Goal: Navigation & Orientation: Find specific page/section

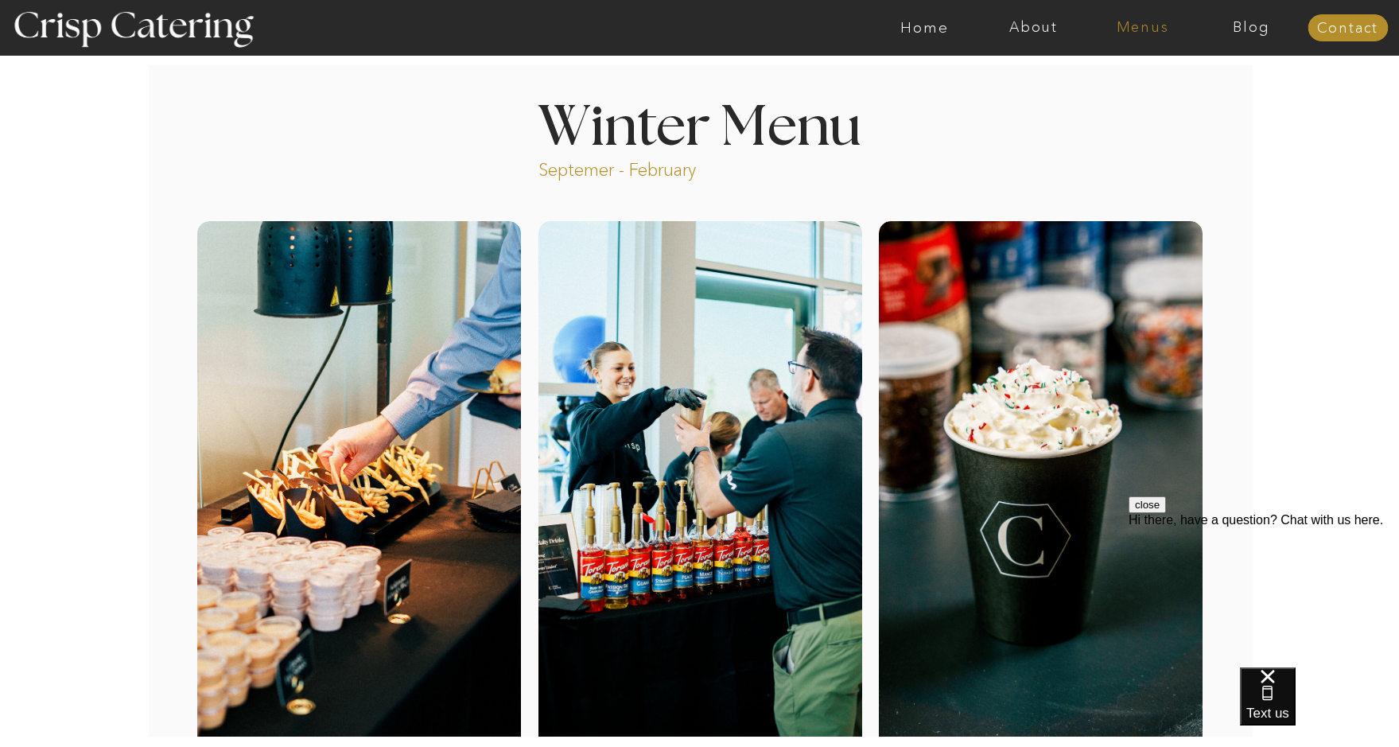
click at [1154, 27] on nav "Menus" at bounding box center [1142, 28] width 109 height 16
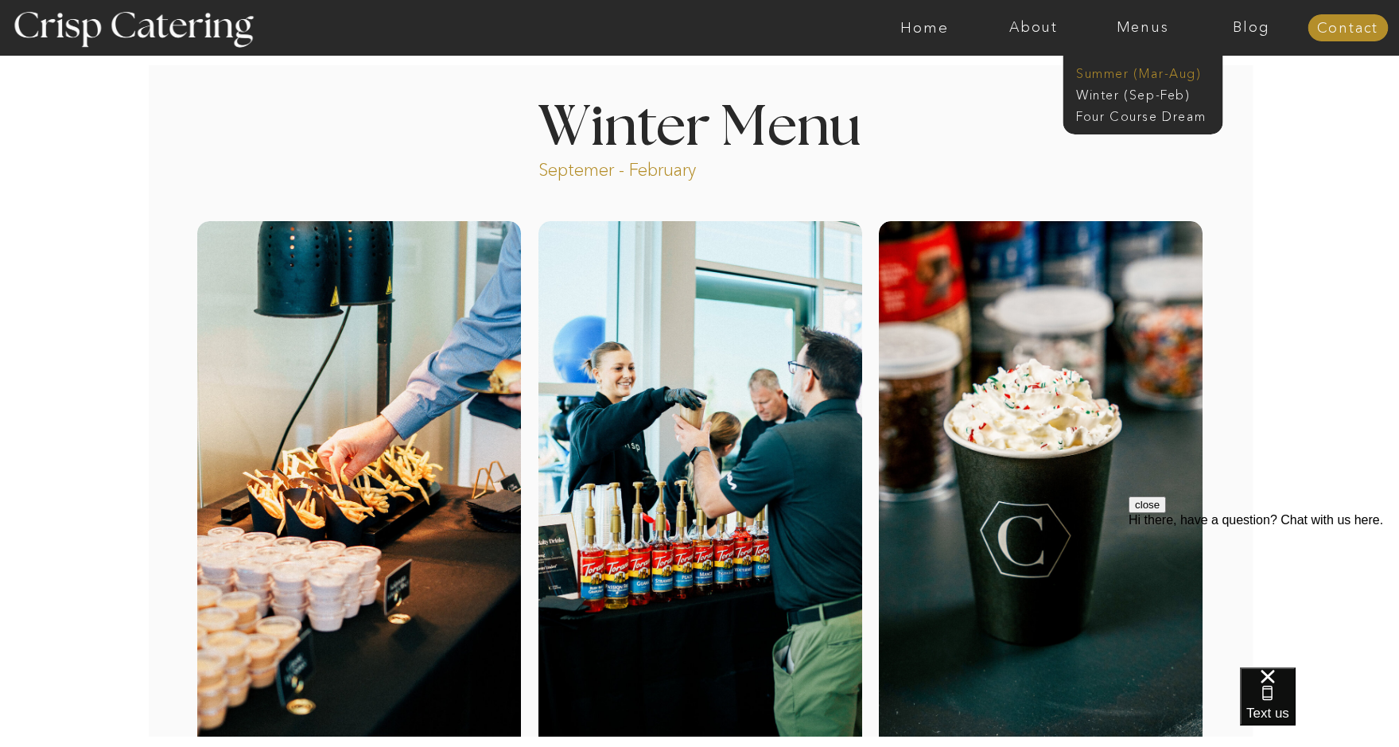
click at [1123, 73] on nav "Summer (Mar-Aug)" at bounding box center [1147, 71] width 142 height 15
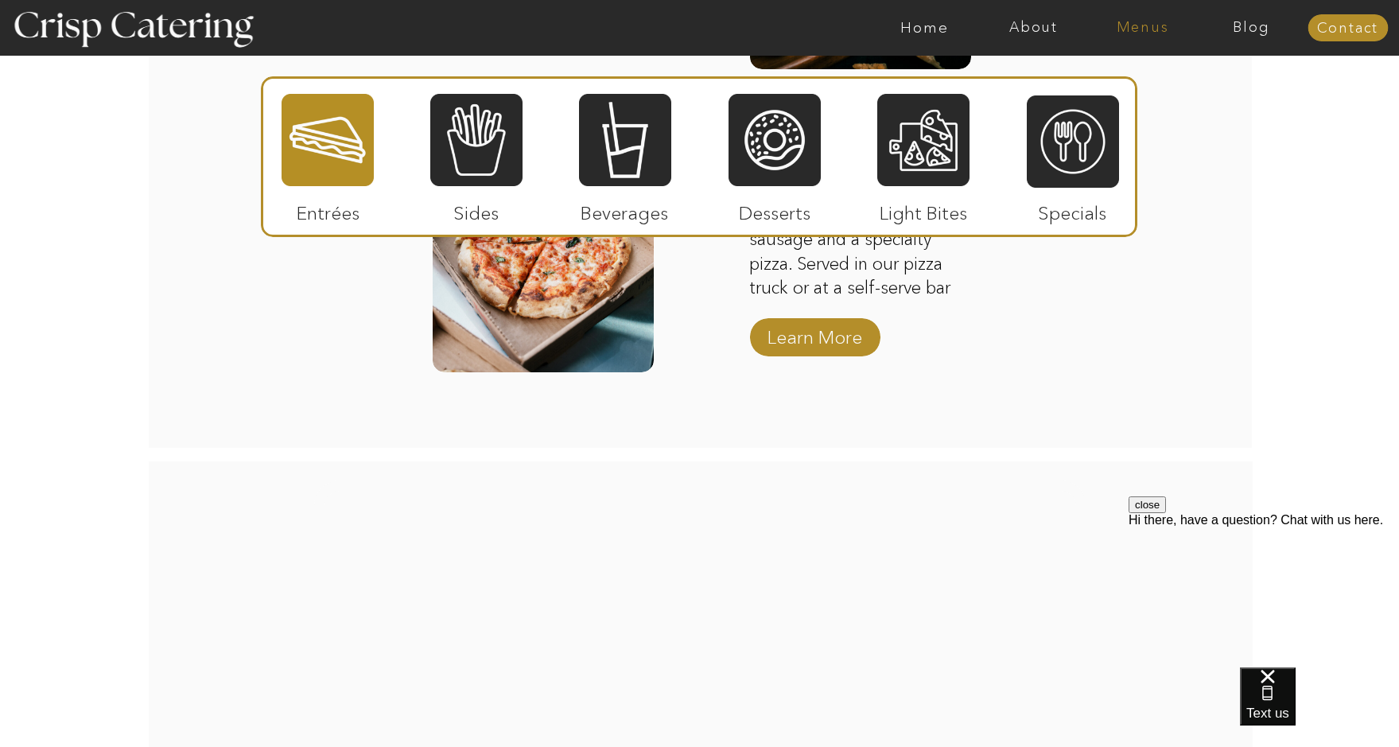
click at [1127, 29] on nav "Menus" at bounding box center [1142, 28] width 109 height 16
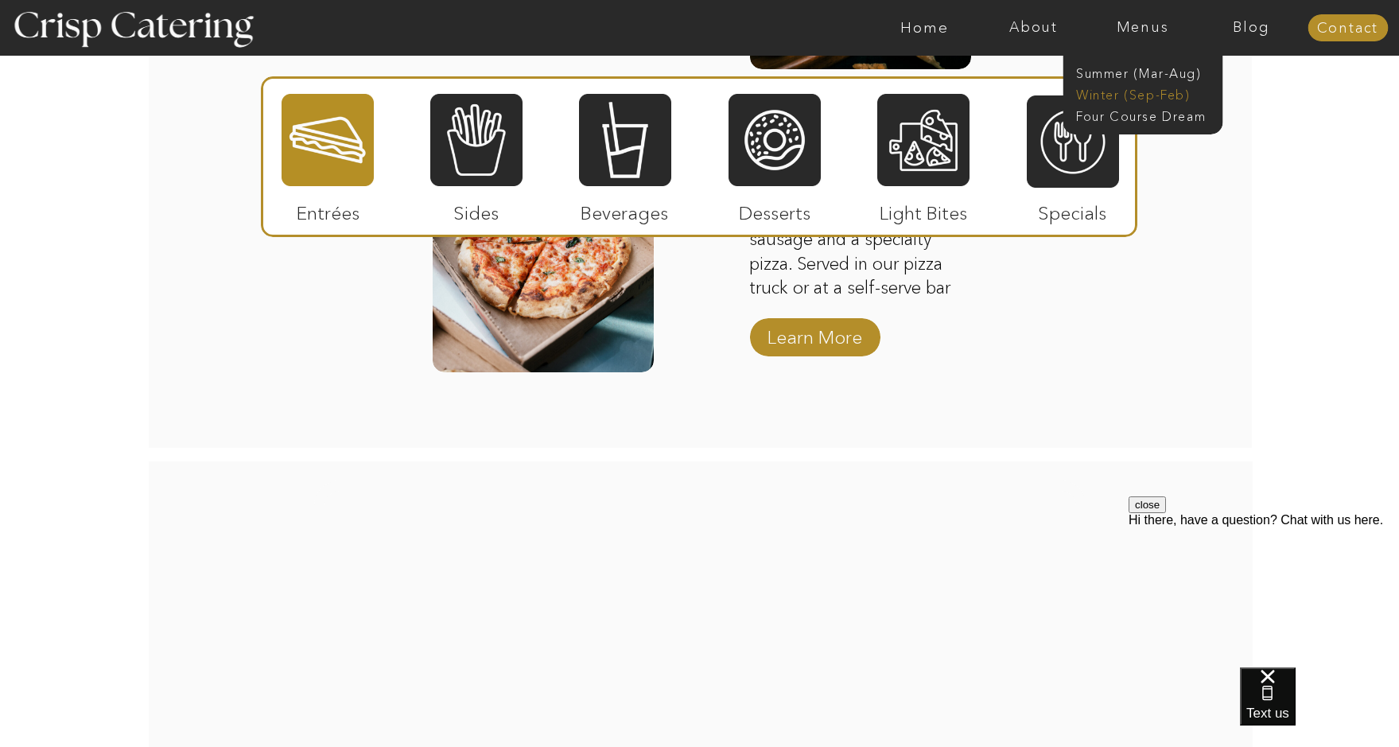
click at [1137, 96] on nav "Winter (Sep-Feb)" at bounding box center [1141, 93] width 130 height 15
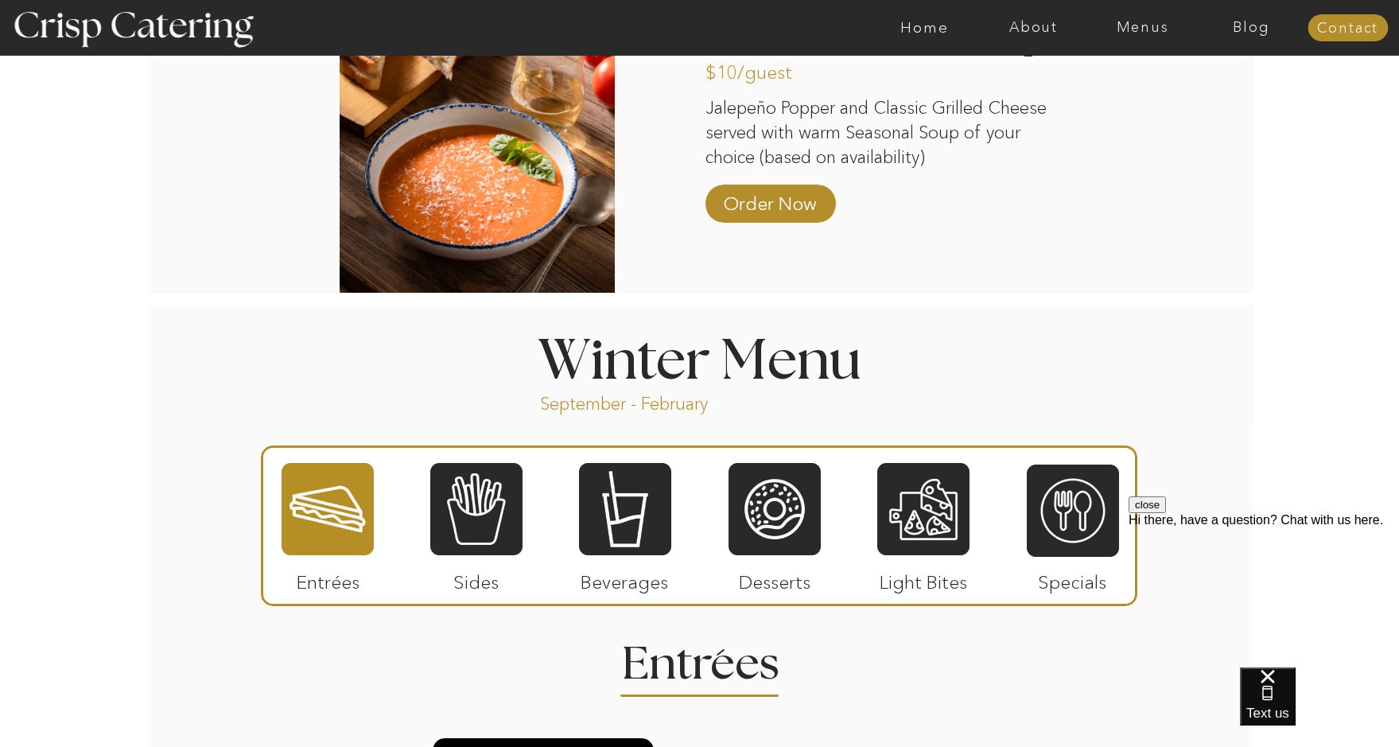
scroll to position [1479, 0]
